Goal: Transaction & Acquisition: Obtain resource

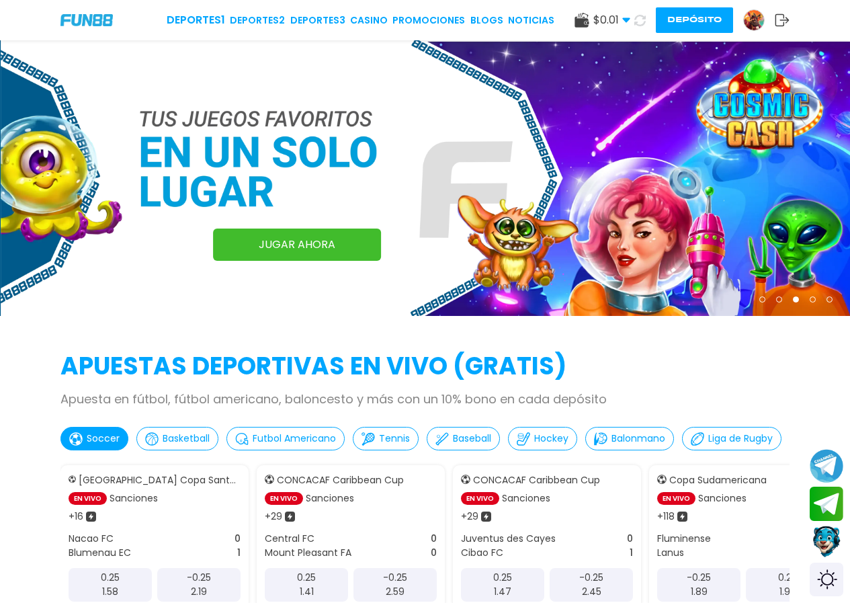
click at [764, 16] on img at bounding box center [754, 20] width 20 height 20
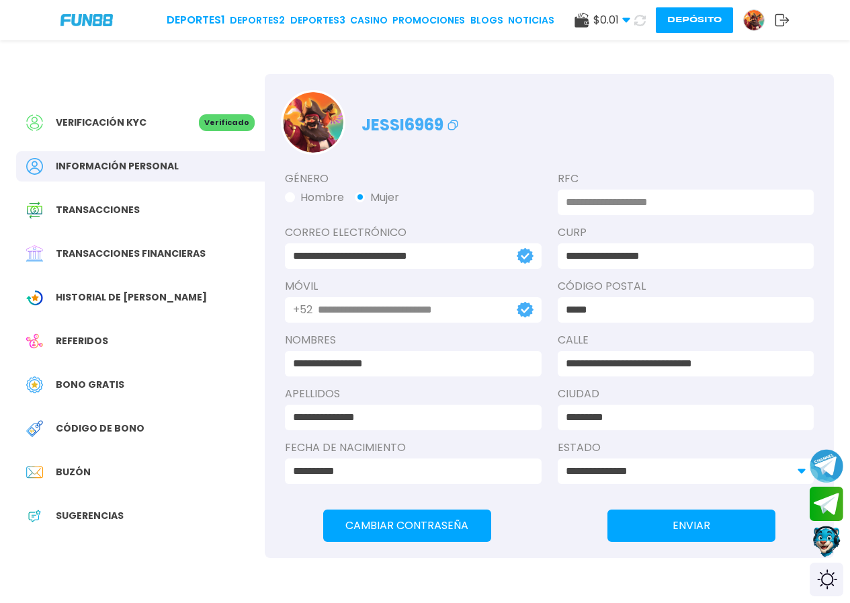
click at [95, 477] on div "Buzón" at bounding box center [140, 472] width 249 height 30
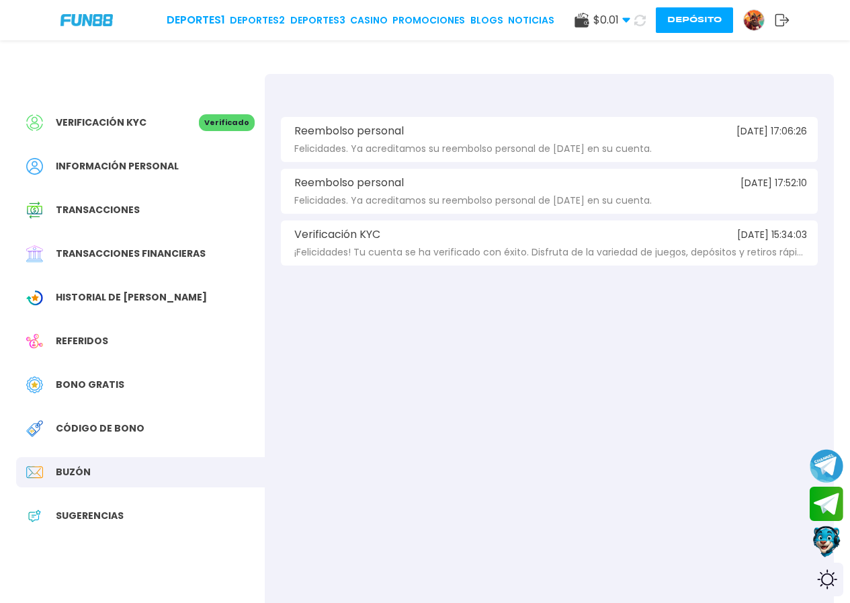
click at [97, 380] on span "Bono Gratis" at bounding box center [90, 385] width 69 height 14
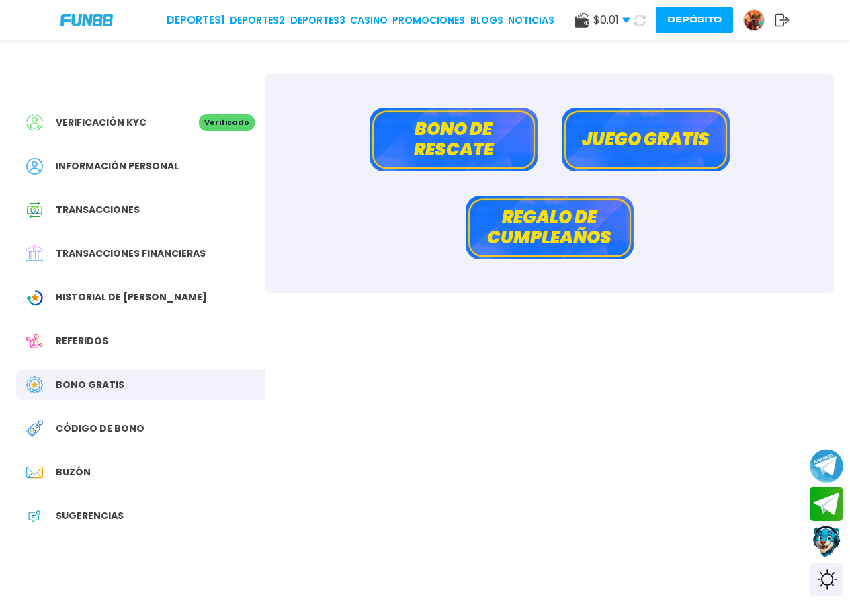
click at [424, 134] on button "Bono de rescate" at bounding box center [454, 140] width 168 height 64
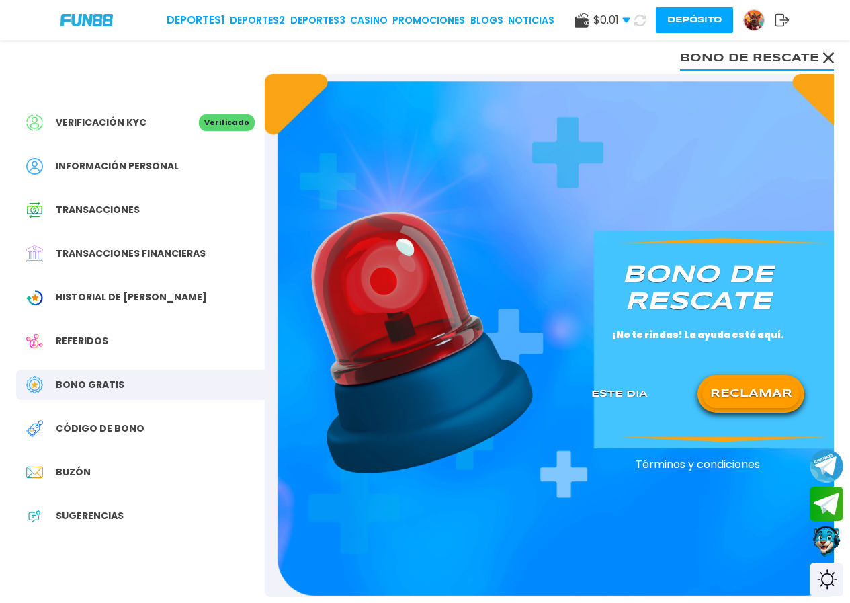
click at [736, 370] on div "[PERSON_NAME] de rescate ¡No te rindas! La ayuda está aquí. Este Dia RECLAMAR" at bounding box center [697, 336] width 245 height 182
click at [743, 381] on button "RECLAMAR" at bounding box center [751, 394] width 97 height 28
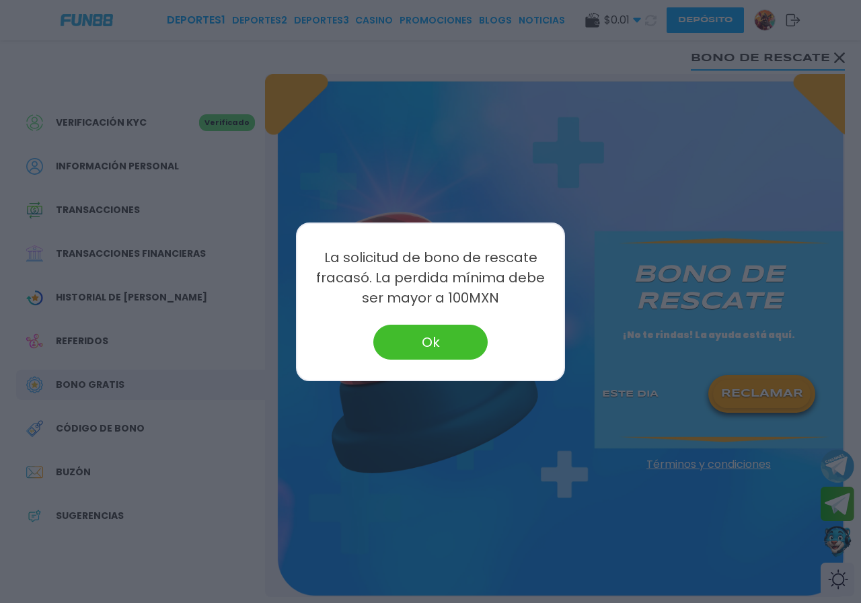
click at [393, 333] on button "Ok" at bounding box center [430, 342] width 114 height 35
